Goal: Information Seeking & Learning: Learn about a topic

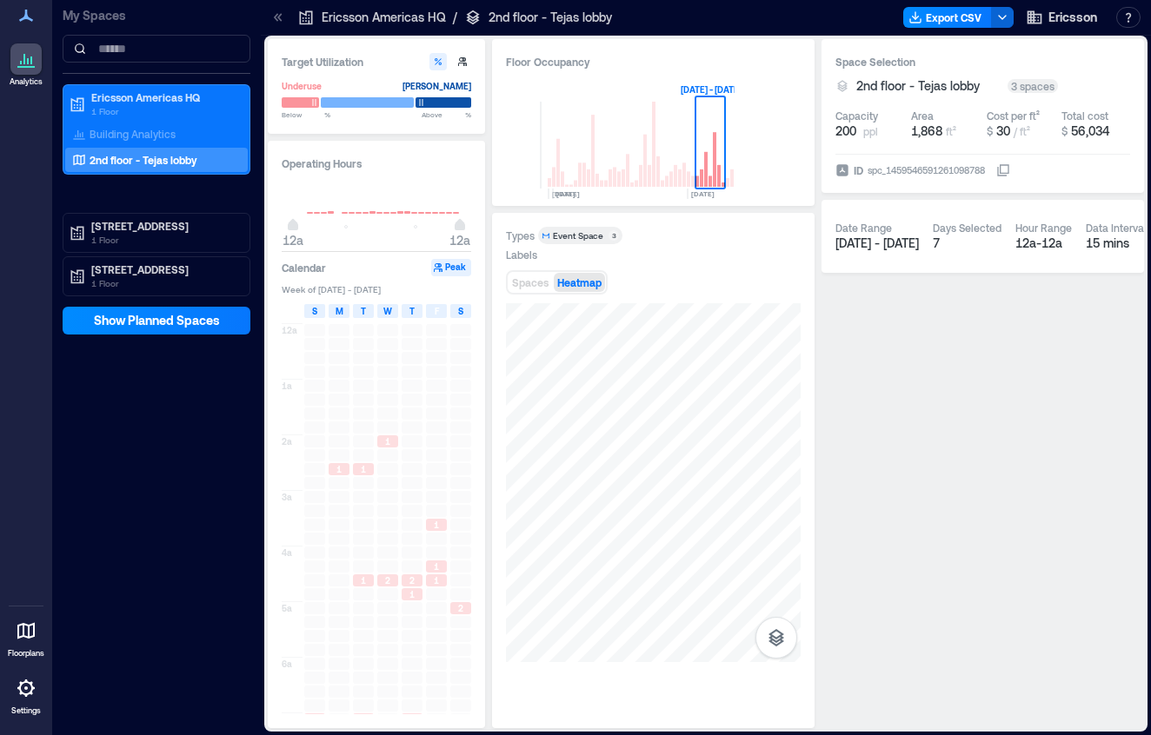
scroll to position [541, 0]
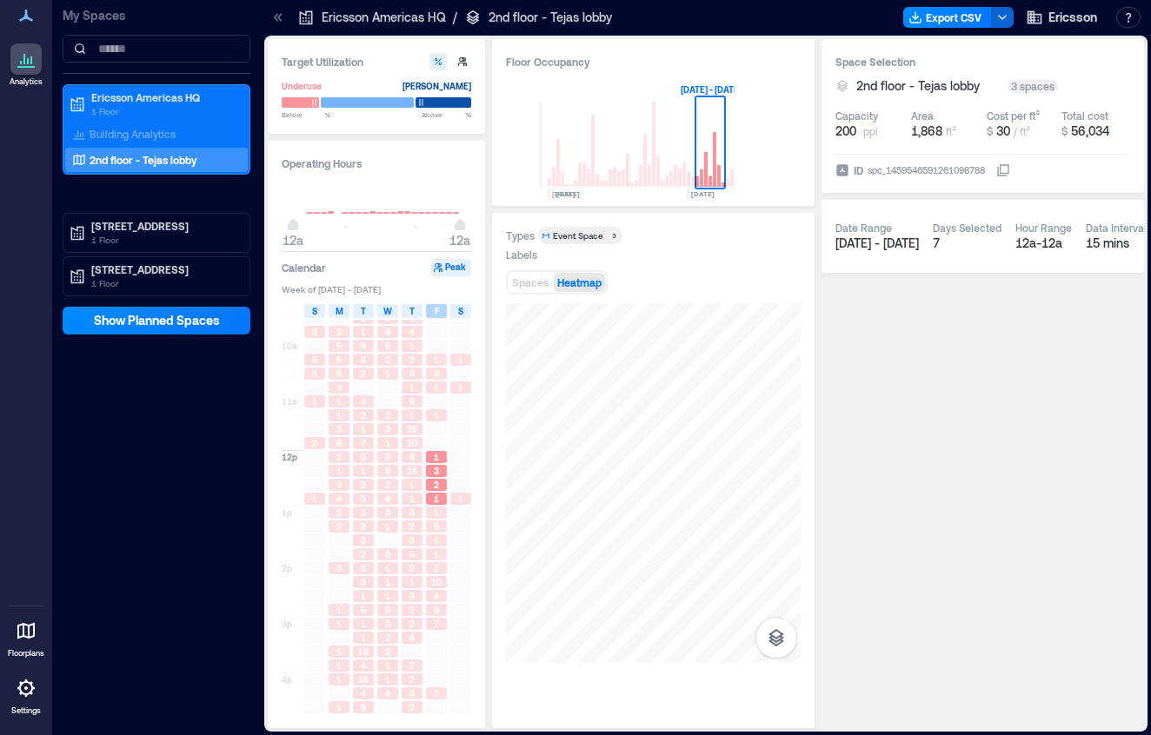
click at [436, 314] on span "F" at bounding box center [437, 311] width 4 height 14
click at [459, 314] on span "S" at bounding box center [460, 311] width 5 height 14
click at [437, 314] on span "F" at bounding box center [437, 311] width 4 height 14
click at [312, 310] on span "S" at bounding box center [314, 311] width 5 height 14
click at [441, 315] on div "F" at bounding box center [436, 311] width 21 height 14
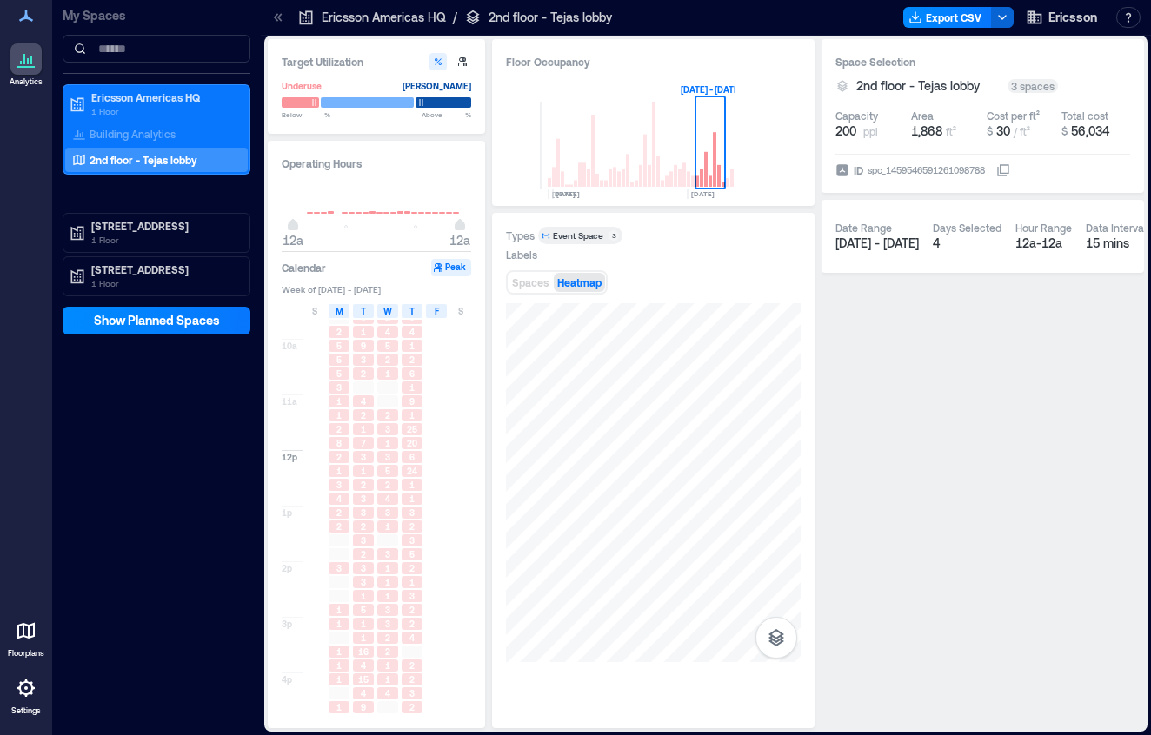
click at [437, 310] on span "F" at bounding box center [437, 311] width 4 height 14
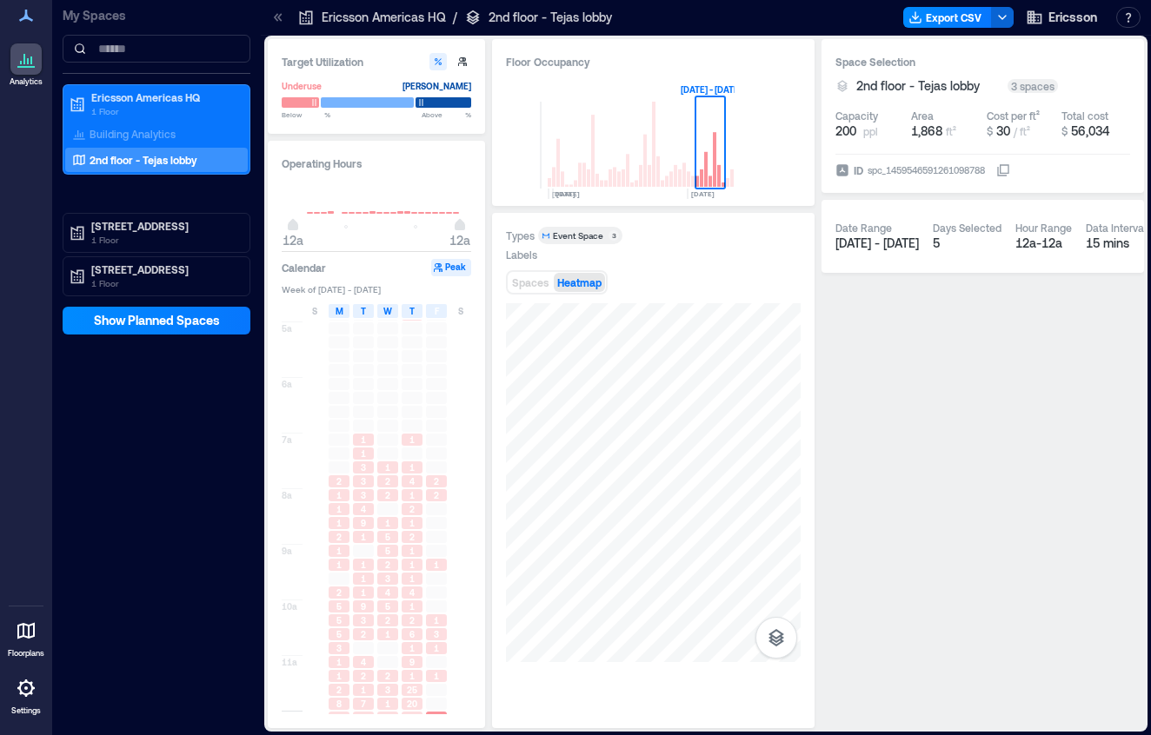
scroll to position [193, 0]
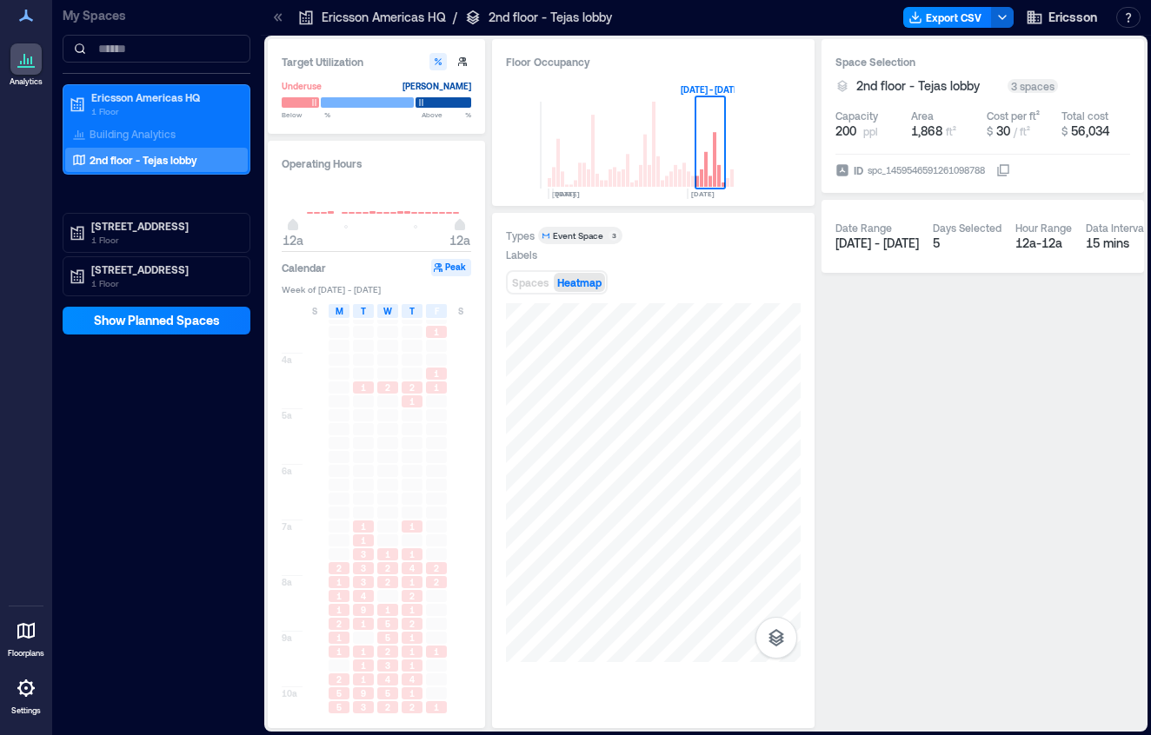
click at [337, 291] on span "Week of [DATE] - [DATE]" at bounding box center [377, 289] width 190 height 12
click at [357, 289] on span "Week of [DATE] - [DATE]" at bounding box center [377, 289] width 190 height 12
click at [157, 156] on p "2nd floor - Tejas lobby" at bounding box center [144, 160] width 108 height 14
type input "*"
type input "**"
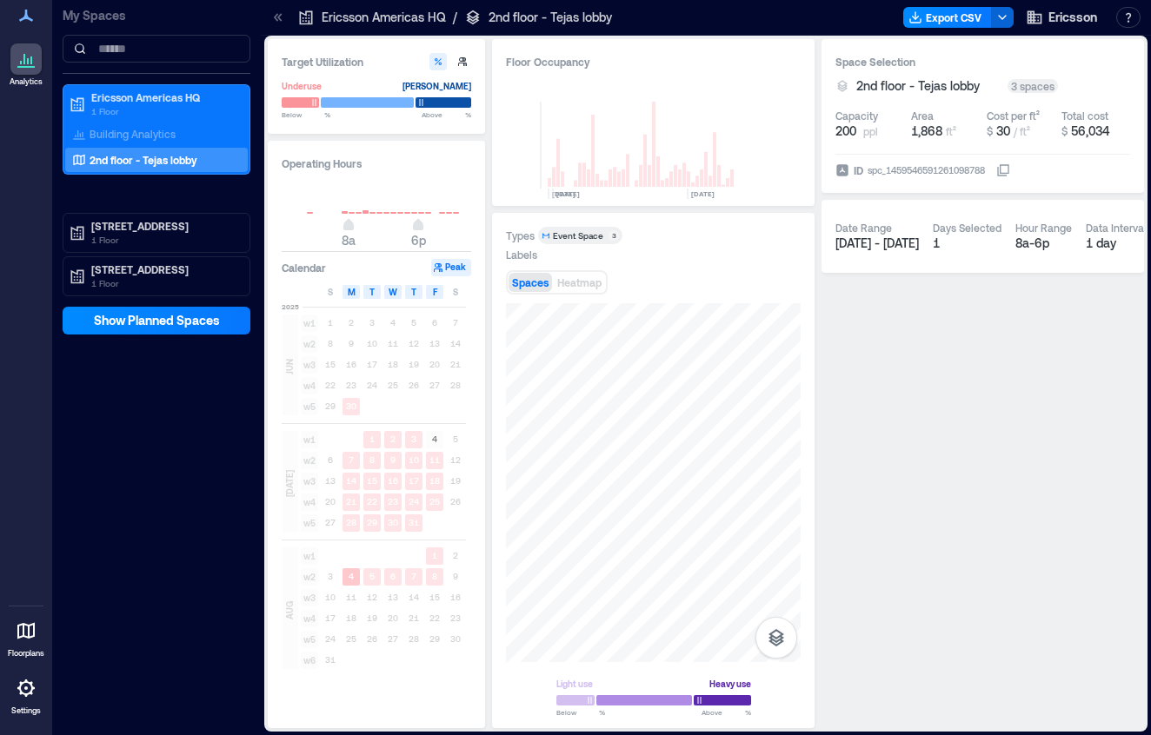
click at [351, 577] on text "4" at bounding box center [351, 576] width 5 height 10
click at [589, 287] on span "Heatmap" at bounding box center [579, 282] width 44 height 12
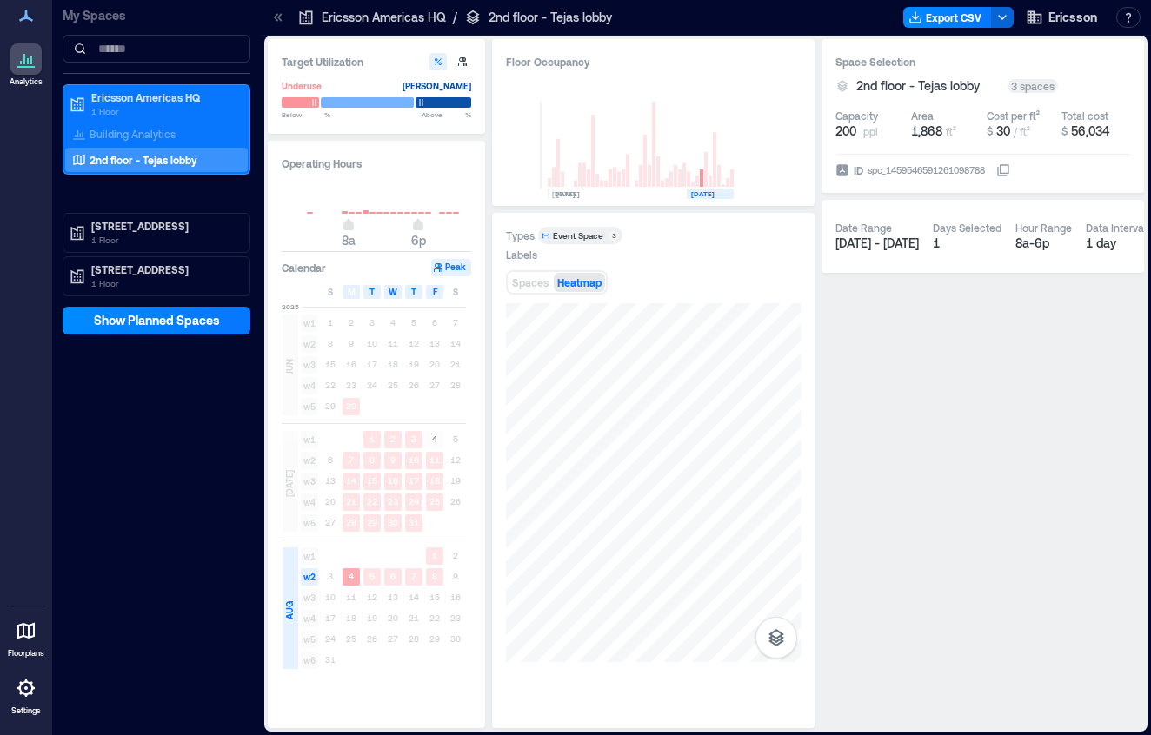
click at [351, 580] on text "4" at bounding box center [351, 576] width 5 height 10
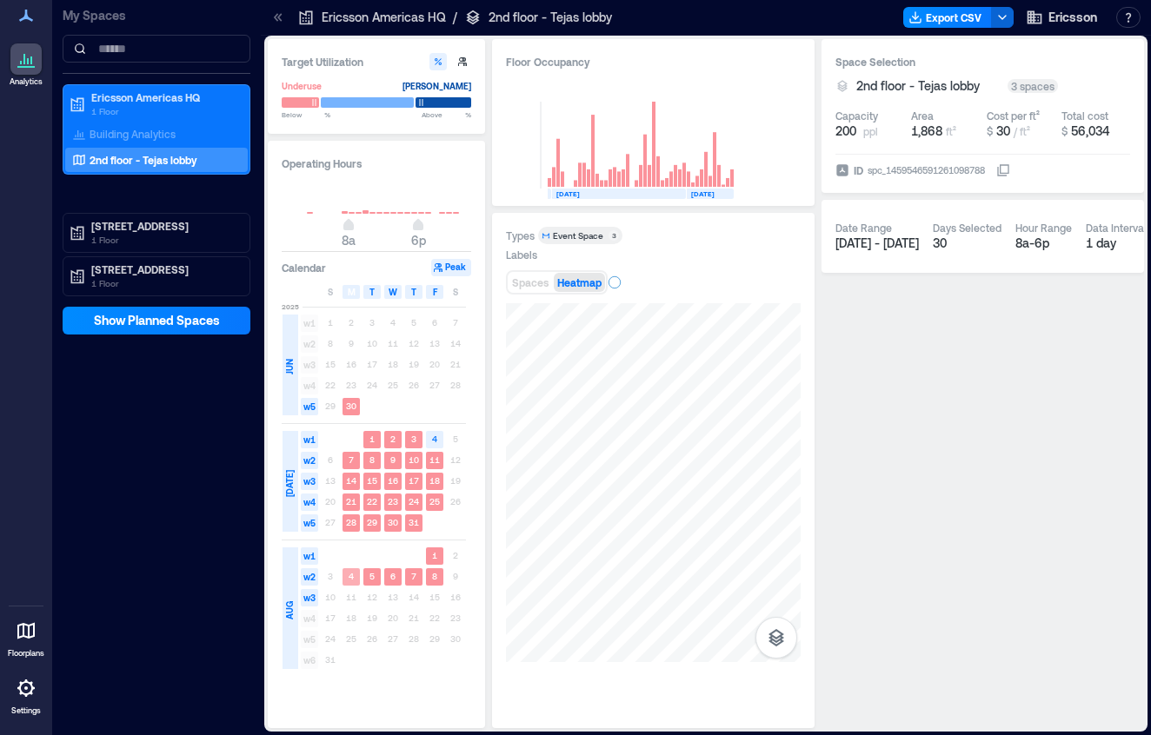
click at [351, 580] on text "4" at bounding box center [351, 576] width 5 height 10
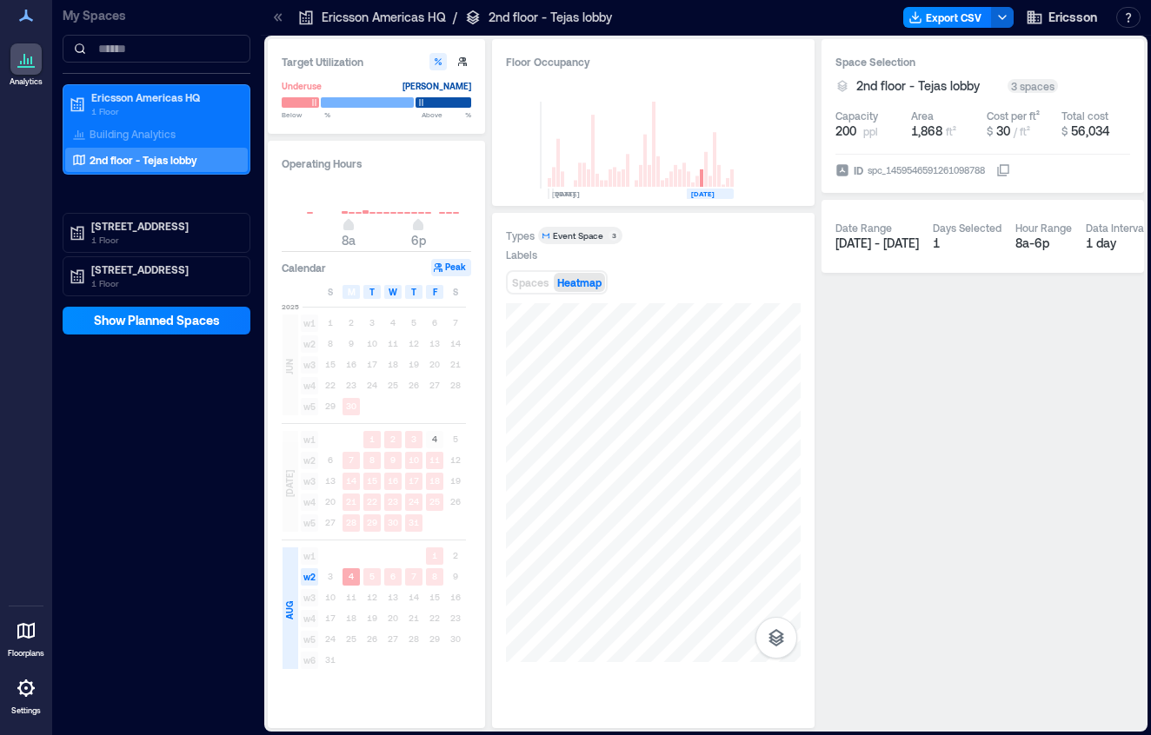
click at [351, 580] on text "4" at bounding box center [351, 576] width 5 height 10
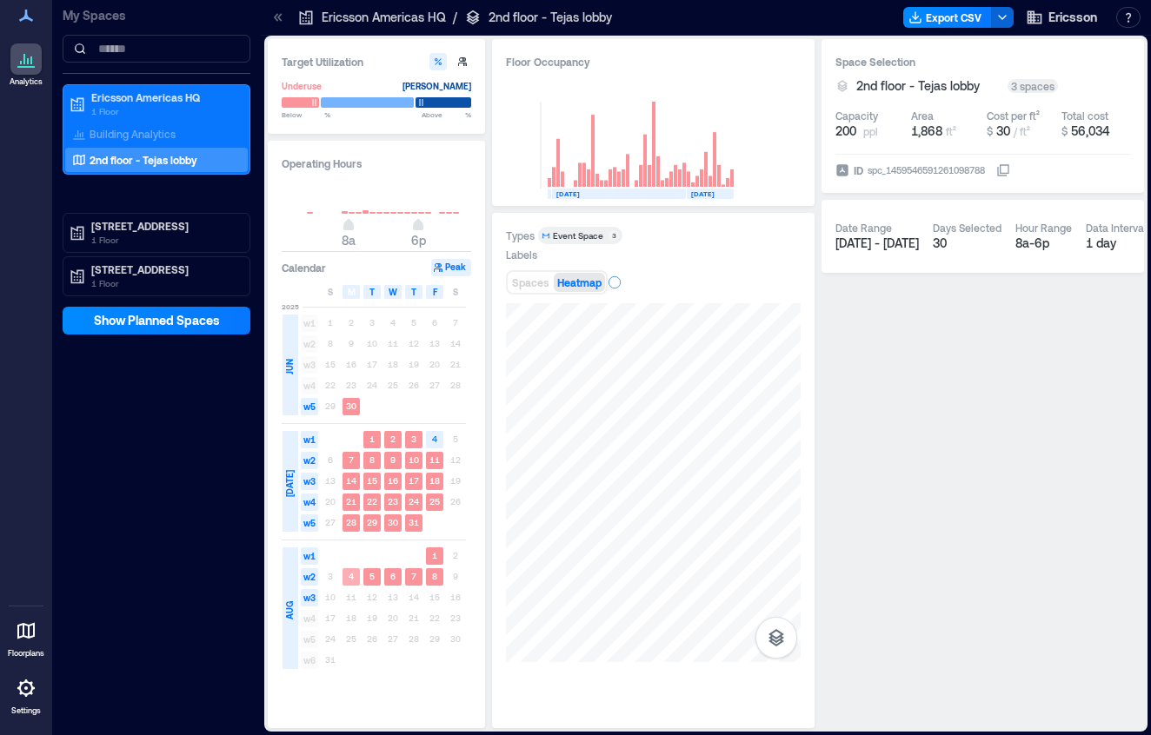
click at [351, 580] on text "4" at bounding box center [351, 576] width 5 height 10
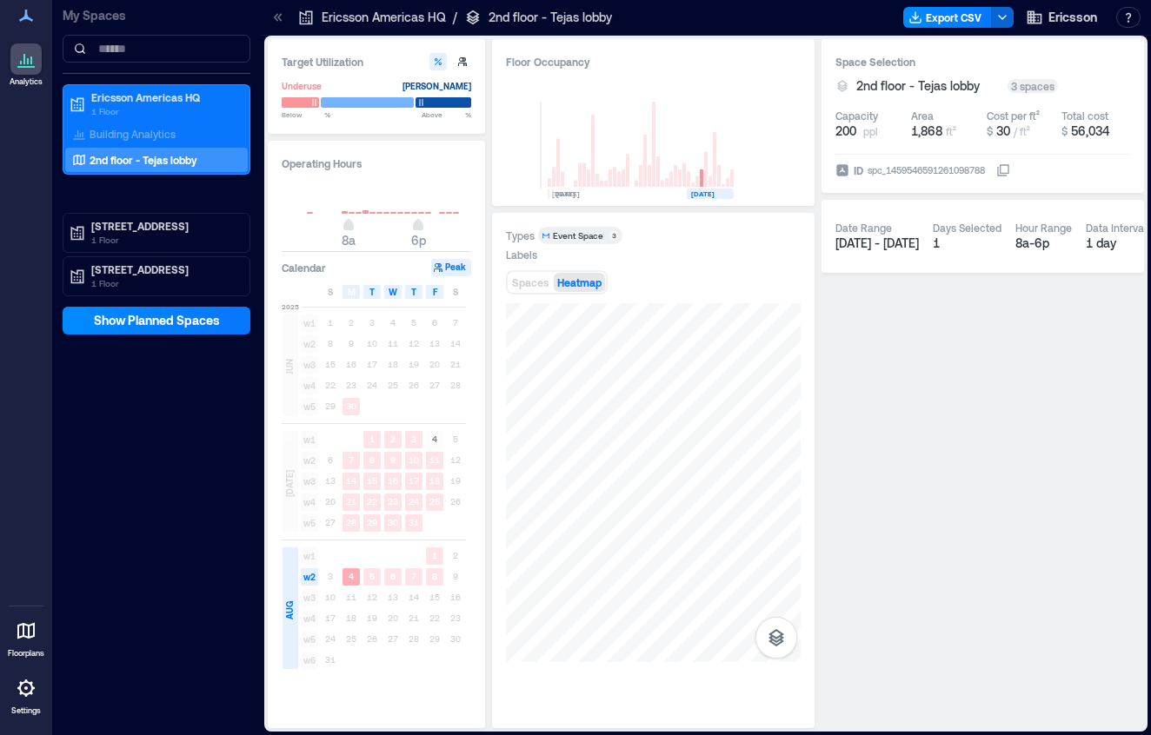
click at [351, 580] on text "4" at bounding box center [351, 576] width 5 height 10
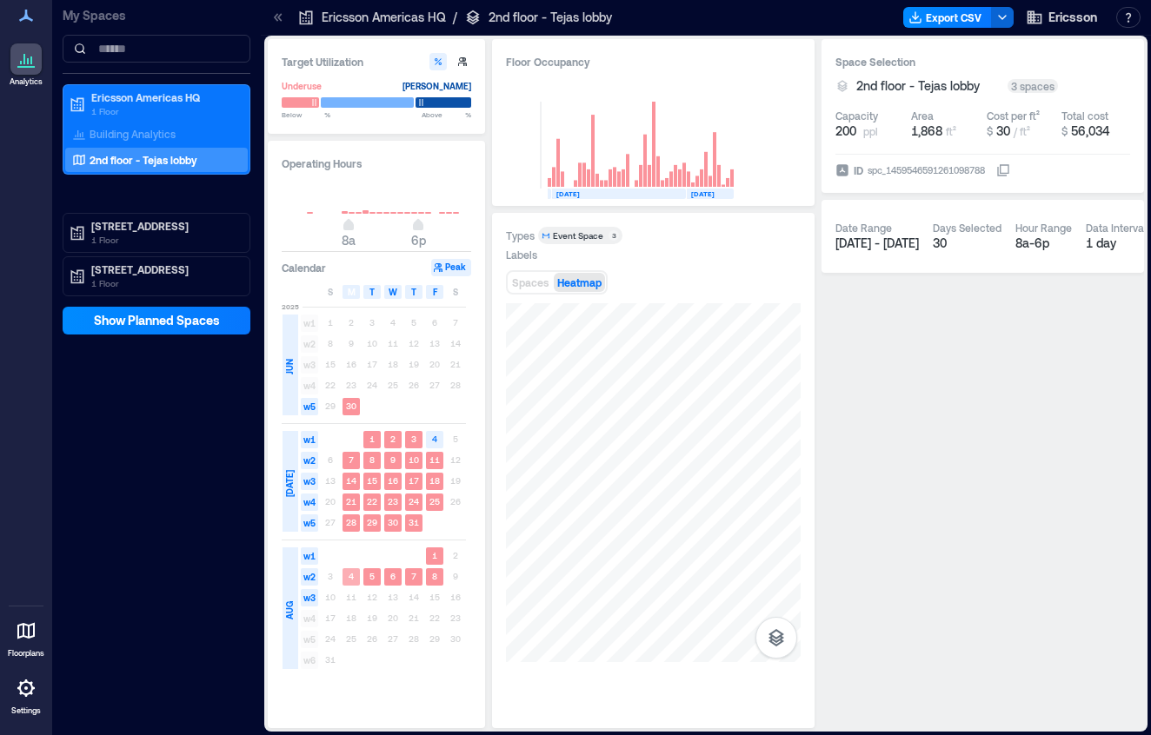
click at [351, 580] on text "4" at bounding box center [351, 576] width 5 height 10
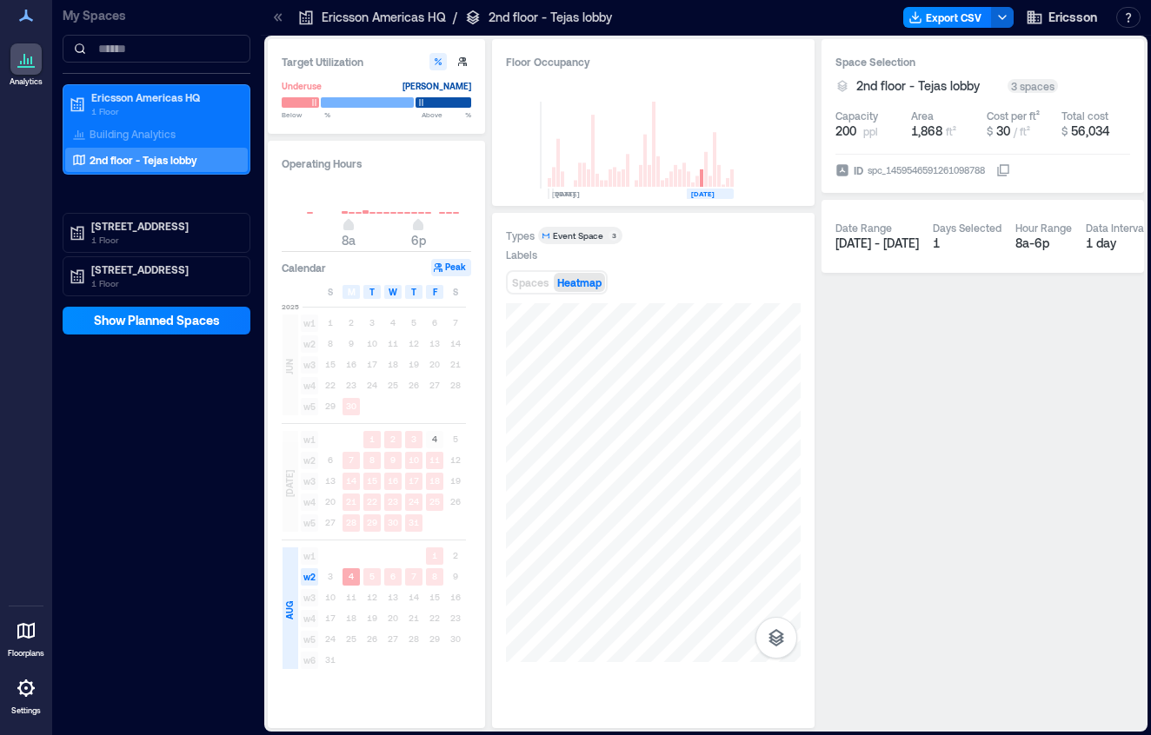
click at [351, 580] on text "4" at bounding box center [351, 576] width 5 height 10
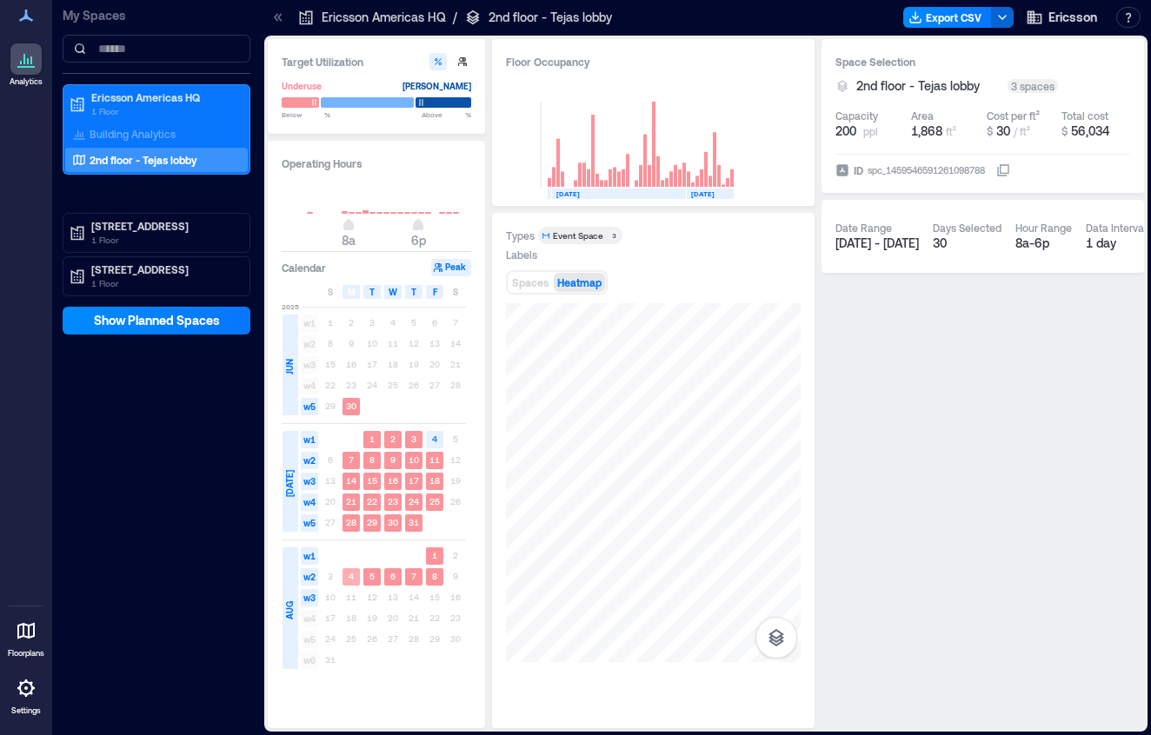
click at [351, 580] on text "4" at bounding box center [351, 576] width 5 height 10
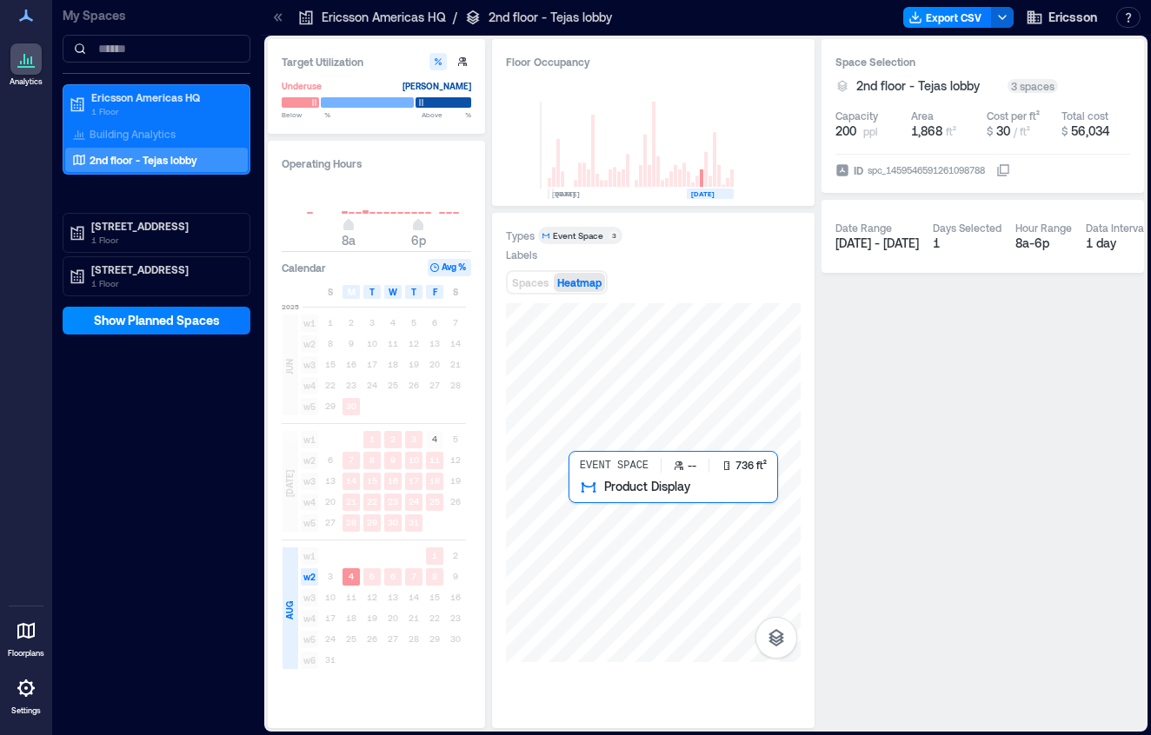
click at [596, 525] on div at bounding box center [653, 482] width 295 height 359
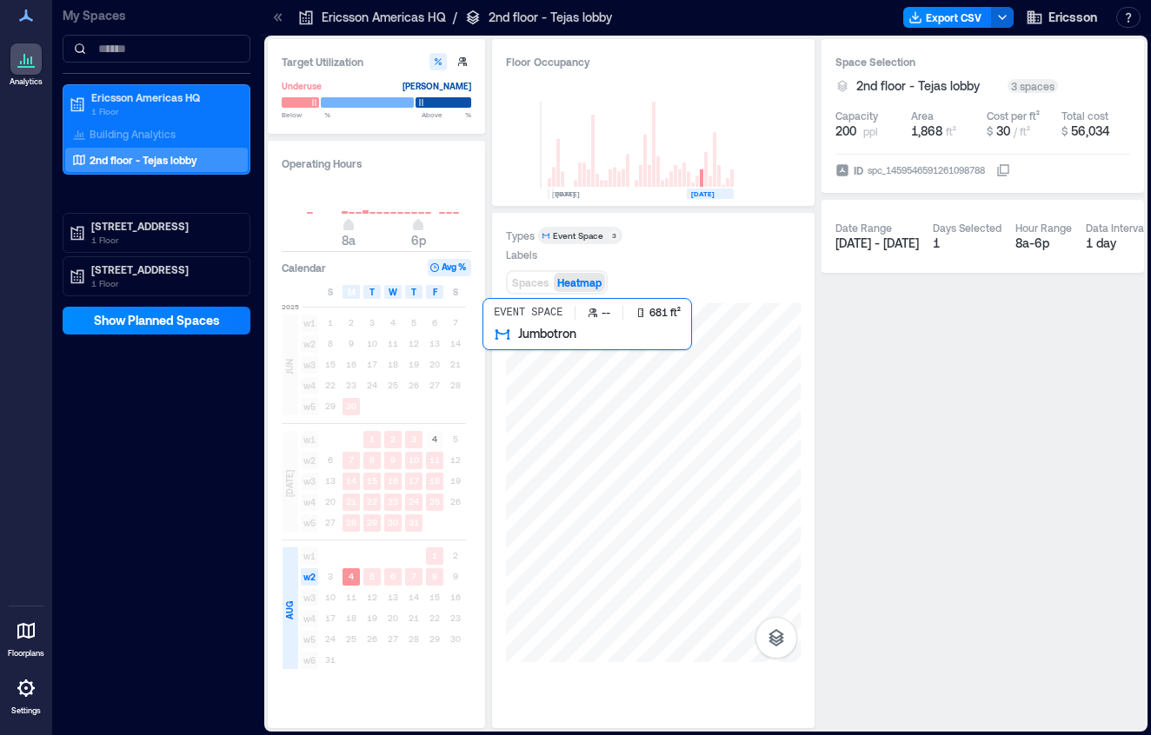
click at [542, 446] on div at bounding box center [653, 482] width 295 height 359
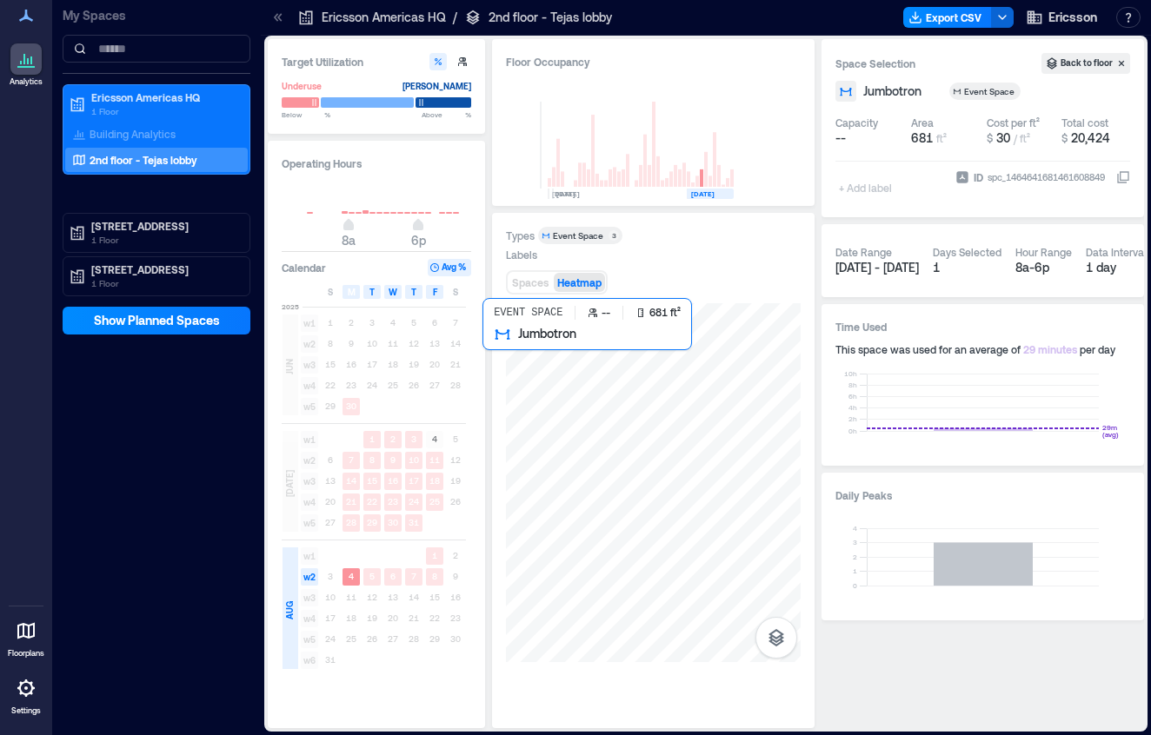
click at [541, 435] on div at bounding box center [653, 482] width 295 height 359
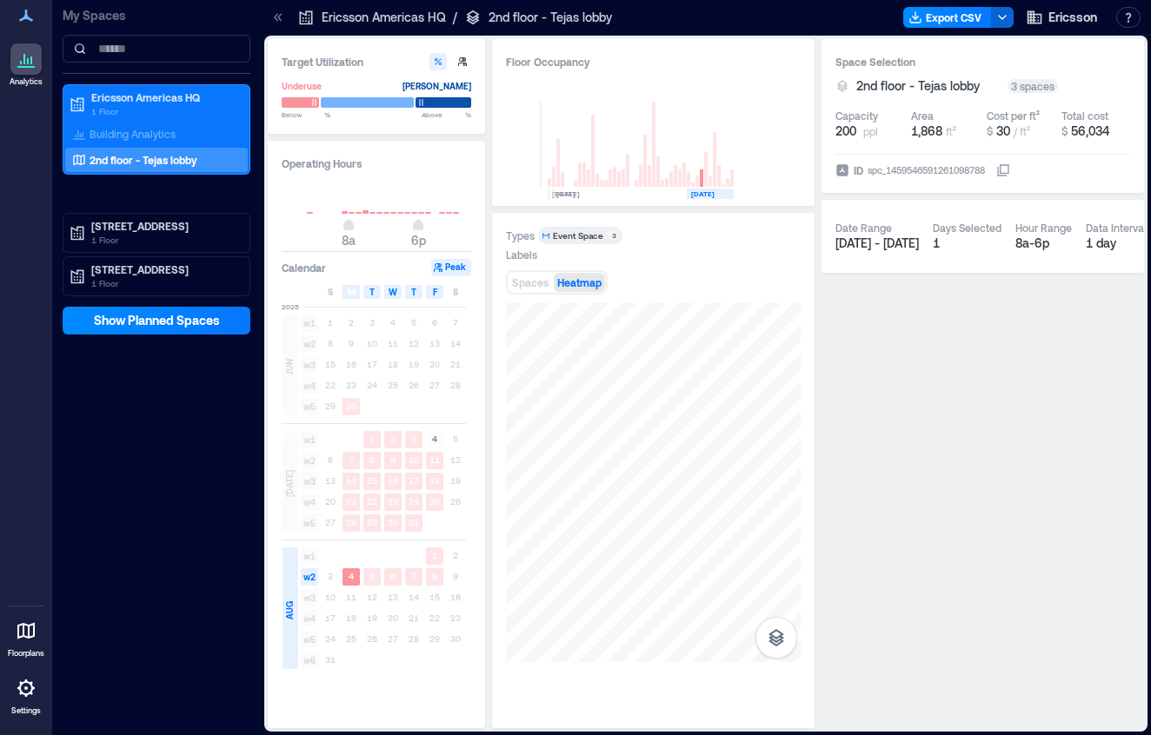
click at [579, 236] on div "Event Space" at bounding box center [578, 236] width 50 height 12
click at [583, 238] on div "Event Space" at bounding box center [578, 236] width 50 height 12
click at [389, 104] on div at bounding box center [367, 102] width 93 height 12
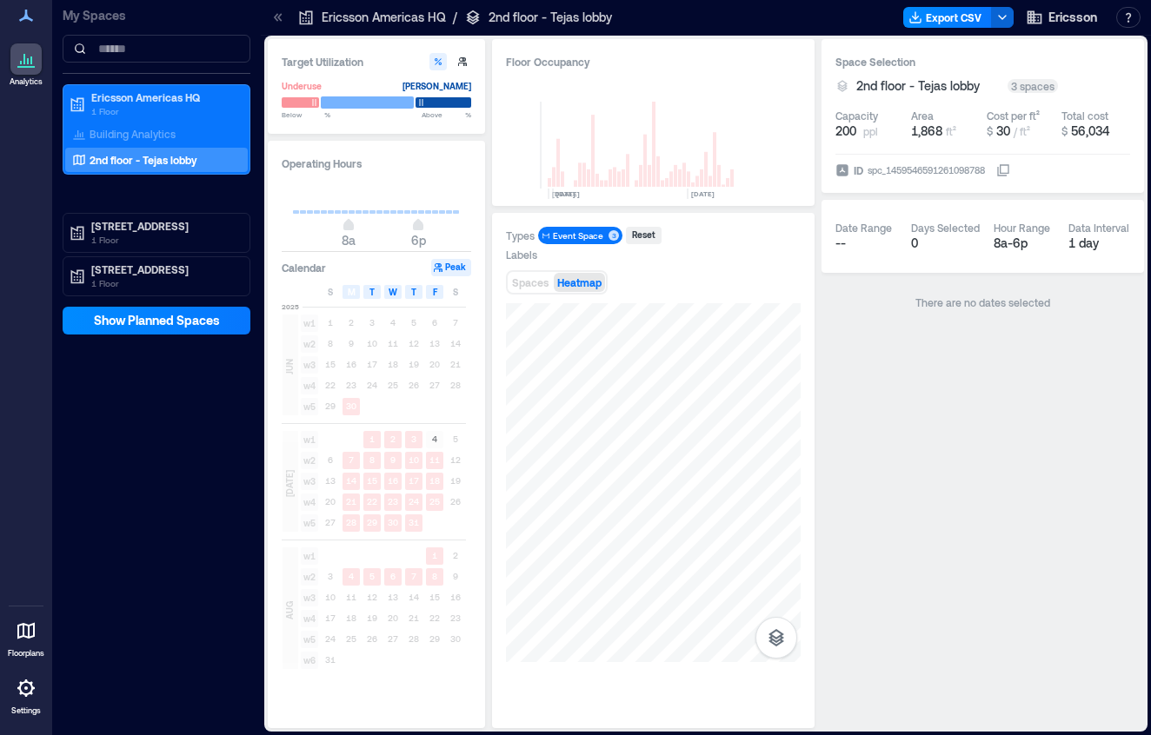
click at [389, 104] on div at bounding box center [367, 102] width 93 height 12
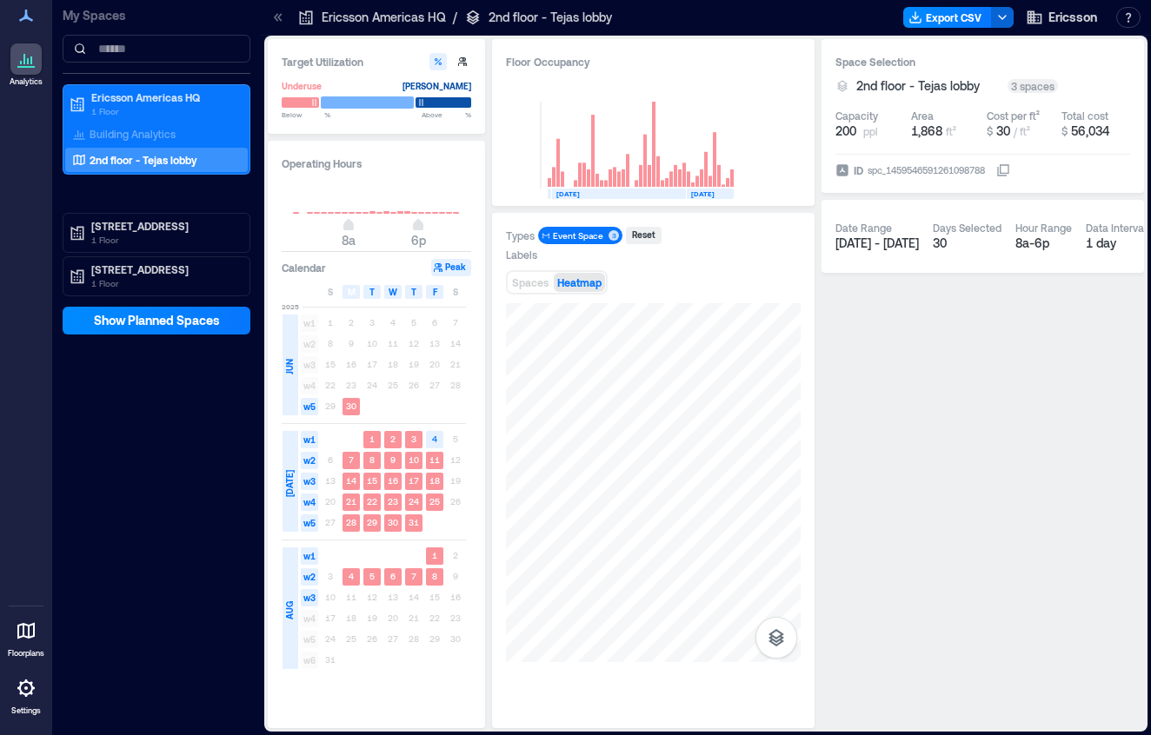
click at [389, 104] on div at bounding box center [367, 102] width 93 height 12
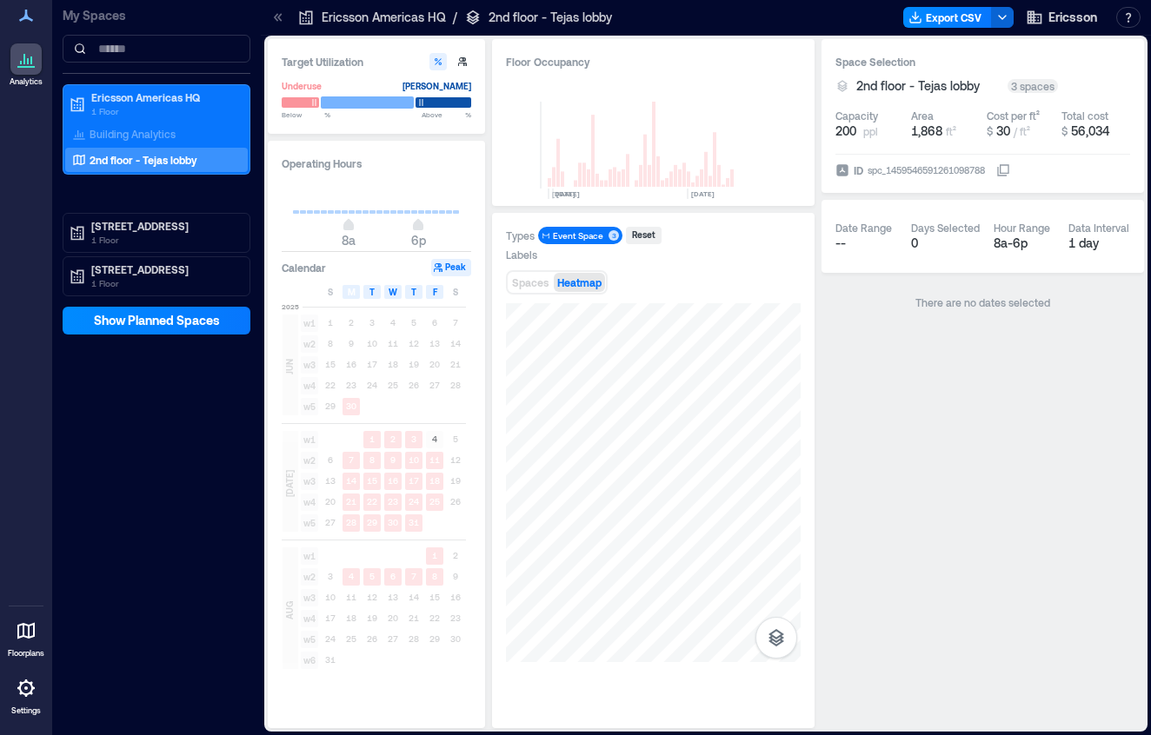
click at [389, 104] on div at bounding box center [367, 102] width 93 height 12
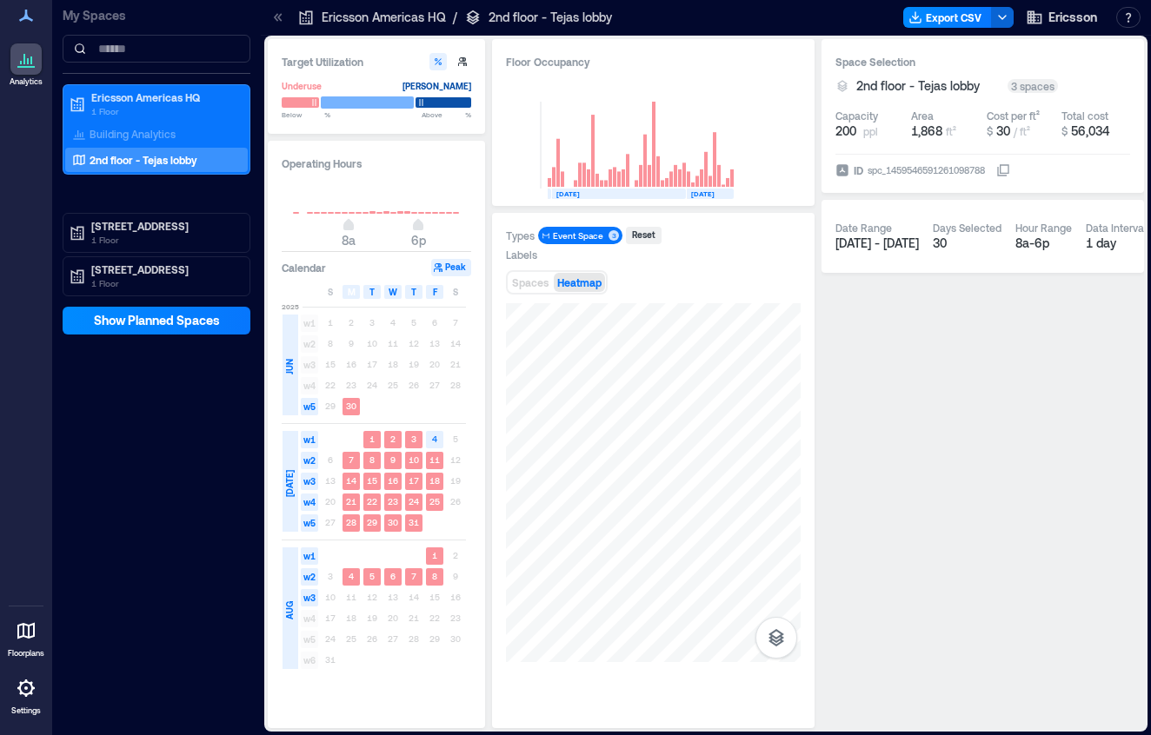
click at [389, 104] on div at bounding box center [367, 102] width 93 height 12
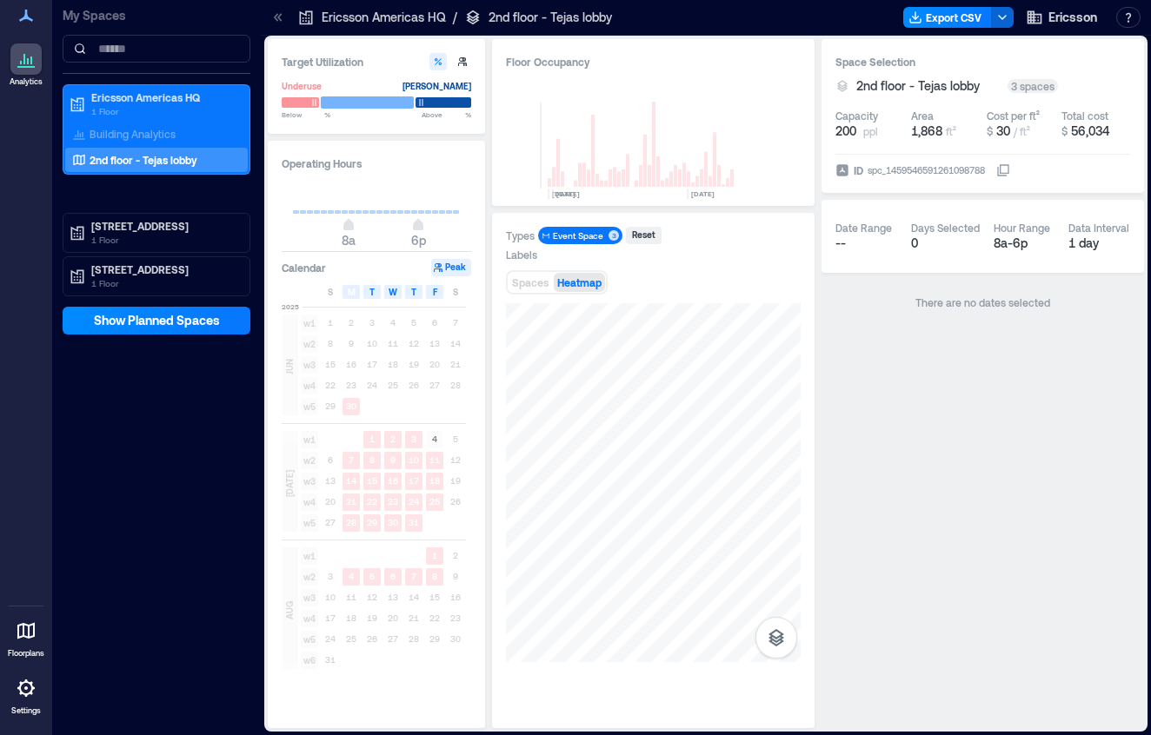
click at [389, 104] on div at bounding box center [367, 102] width 93 height 12
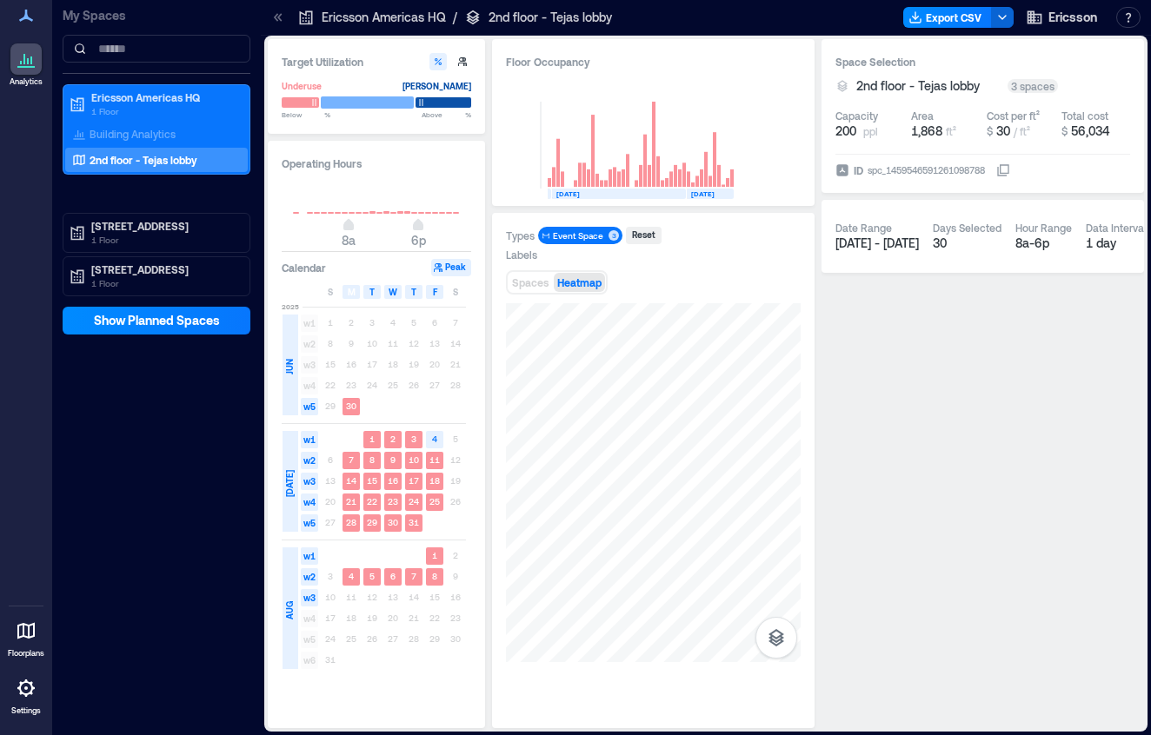
click at [389, 104] on div at bounding box center [367, 102] width 93 height 12
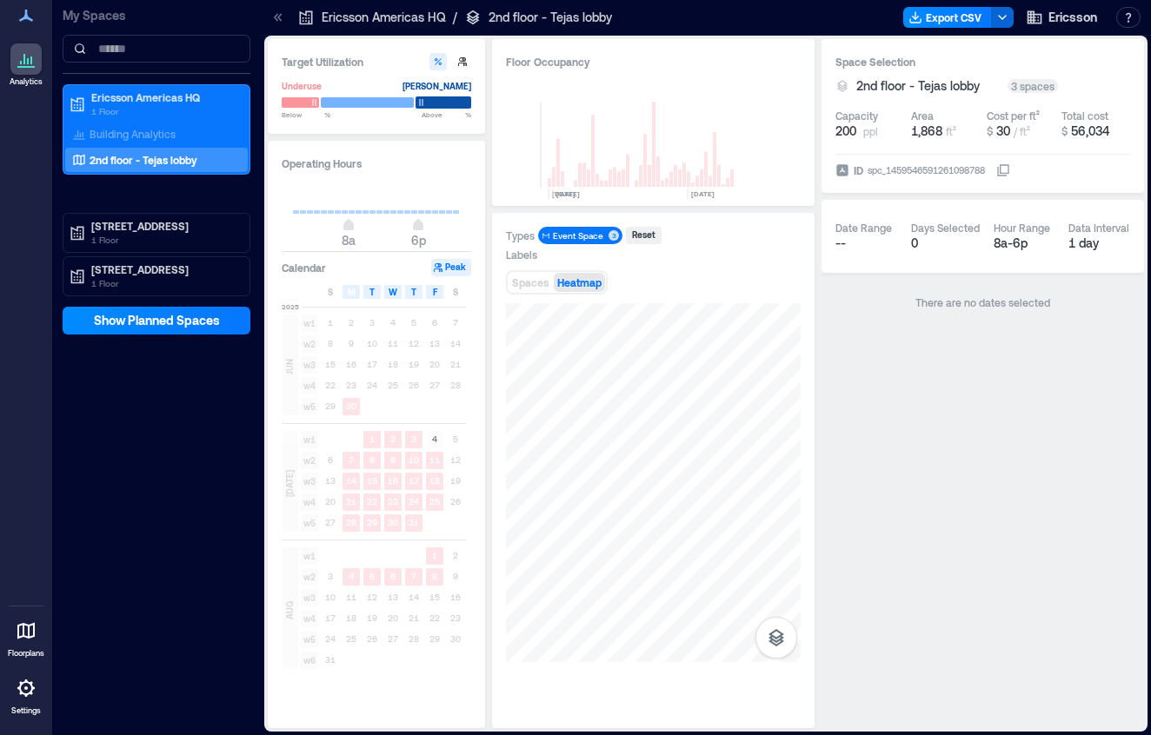
click at [429, 98] on div at bounding box center [444, 102] width 56 height 12
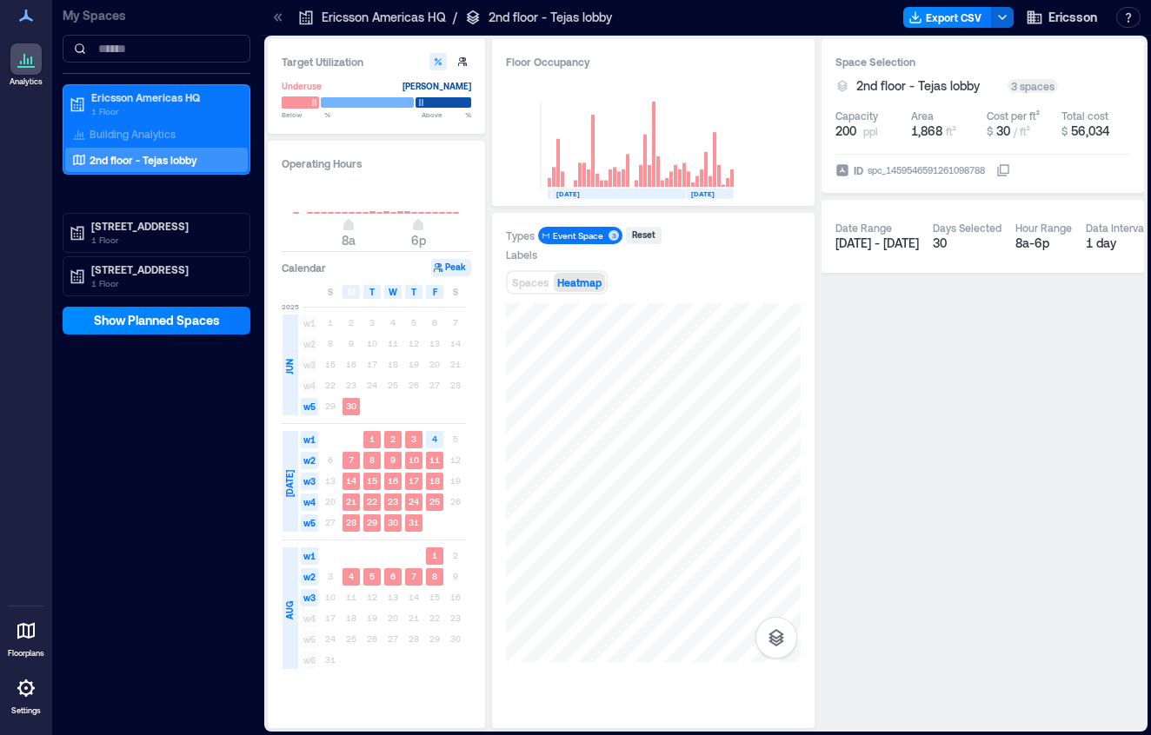
click at [298, 105] on div at bounding box center [300, 102] width 37 height 12
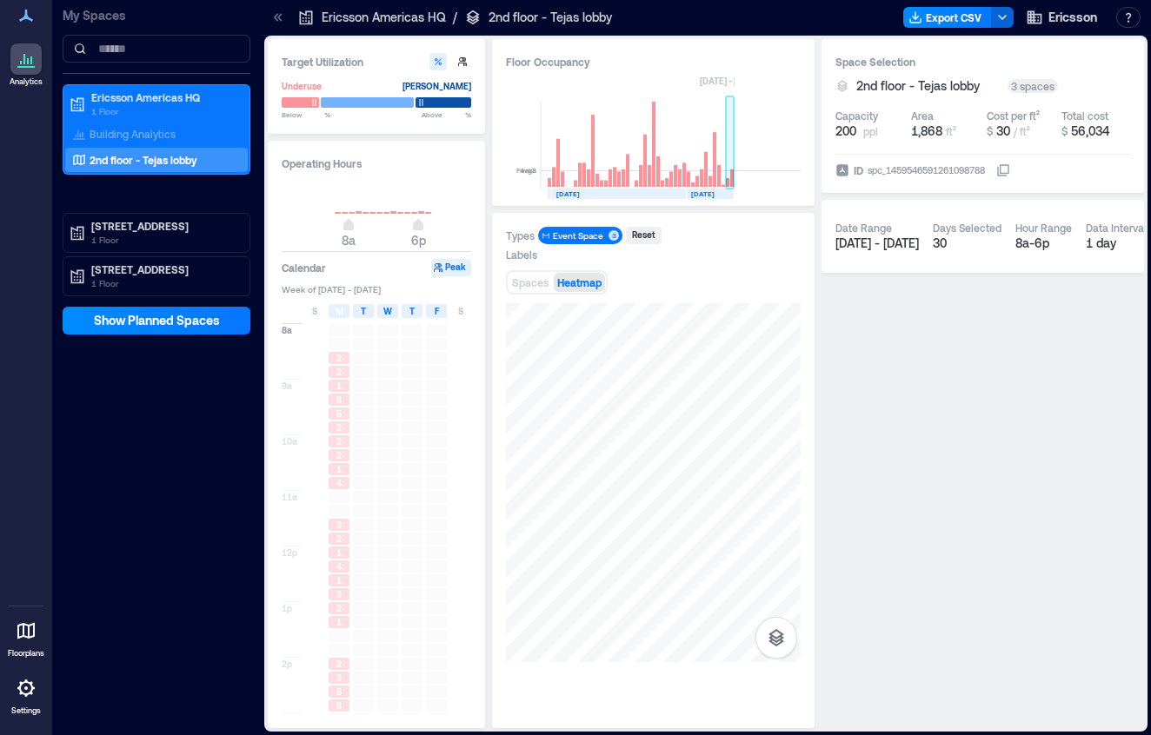
click at [726, 182] on rect at bounding box center [727, 182] width 3 height 9
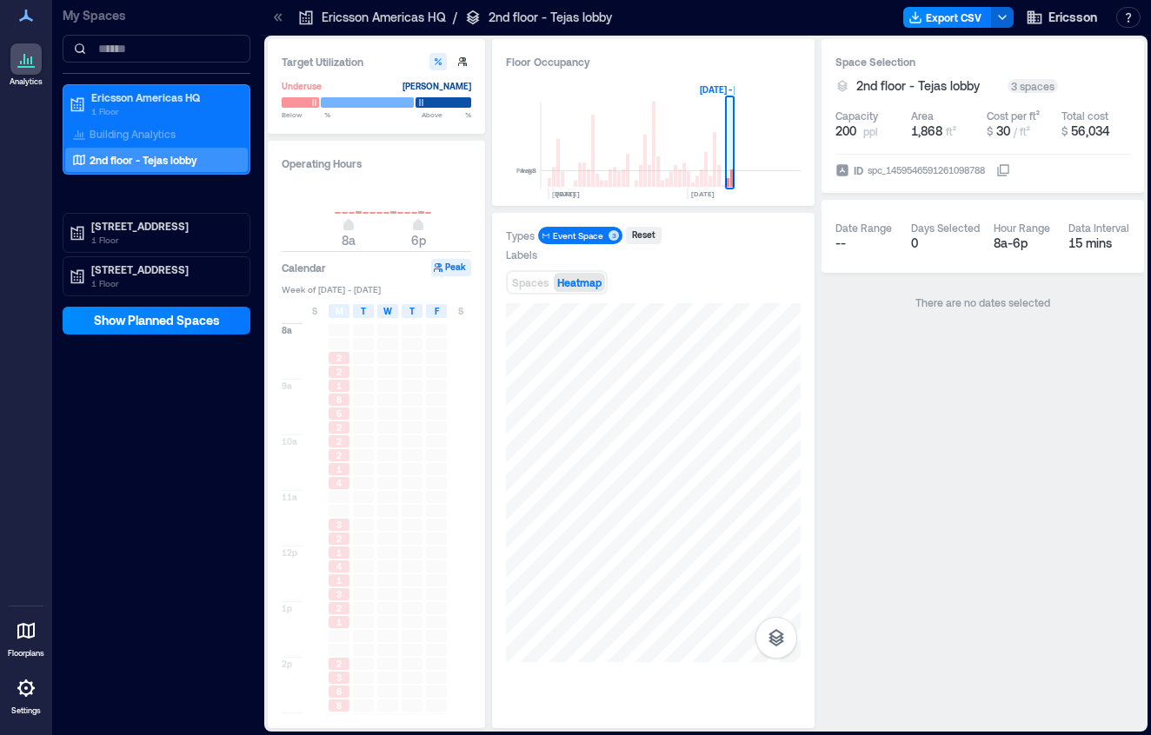
click at [729, 104] on rect at bounding box center [730, 145] width 9 height 87
